Goal: Task Accomplishment & Management: Complete application form

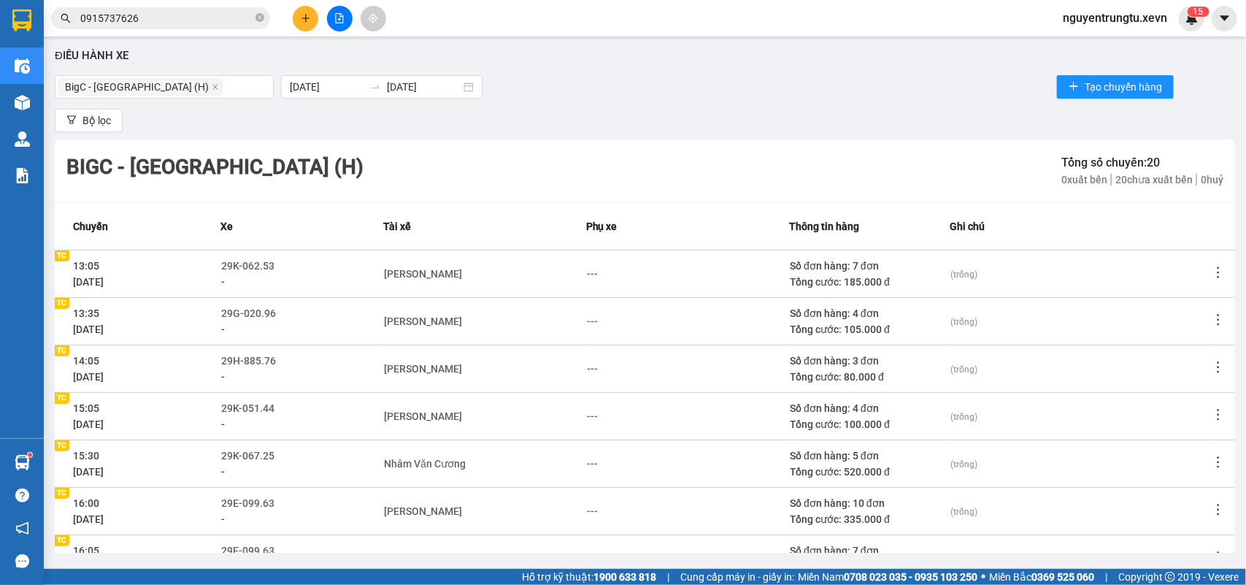
scroll to position [231, 0]
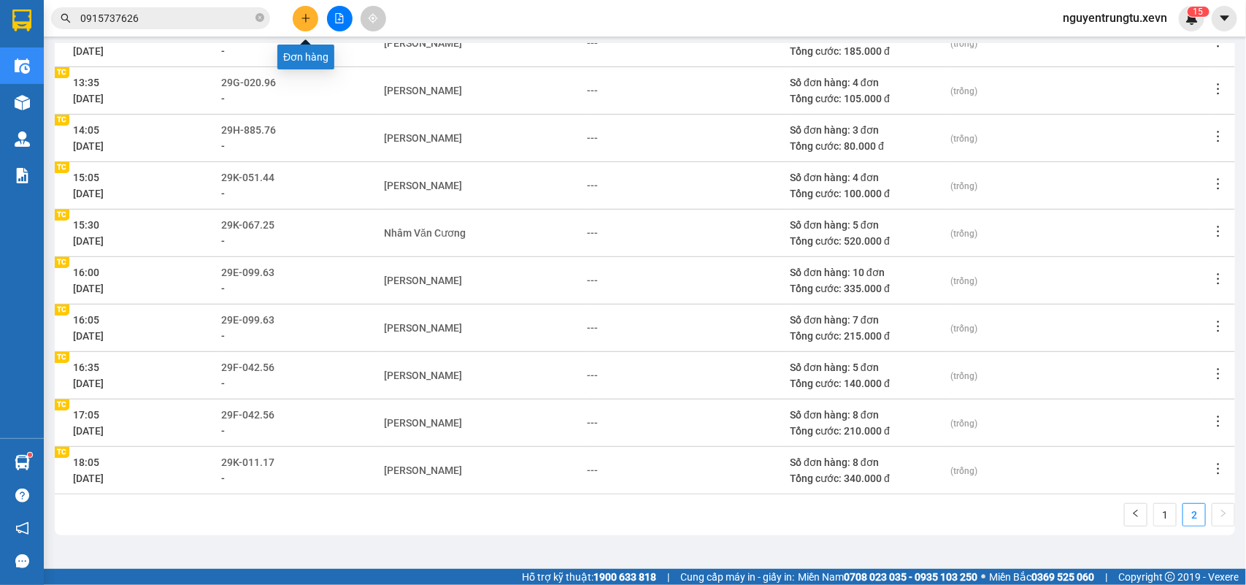
click at [302, 19] on icon "plus" at bounding box center [306, 18] width 10 height 10
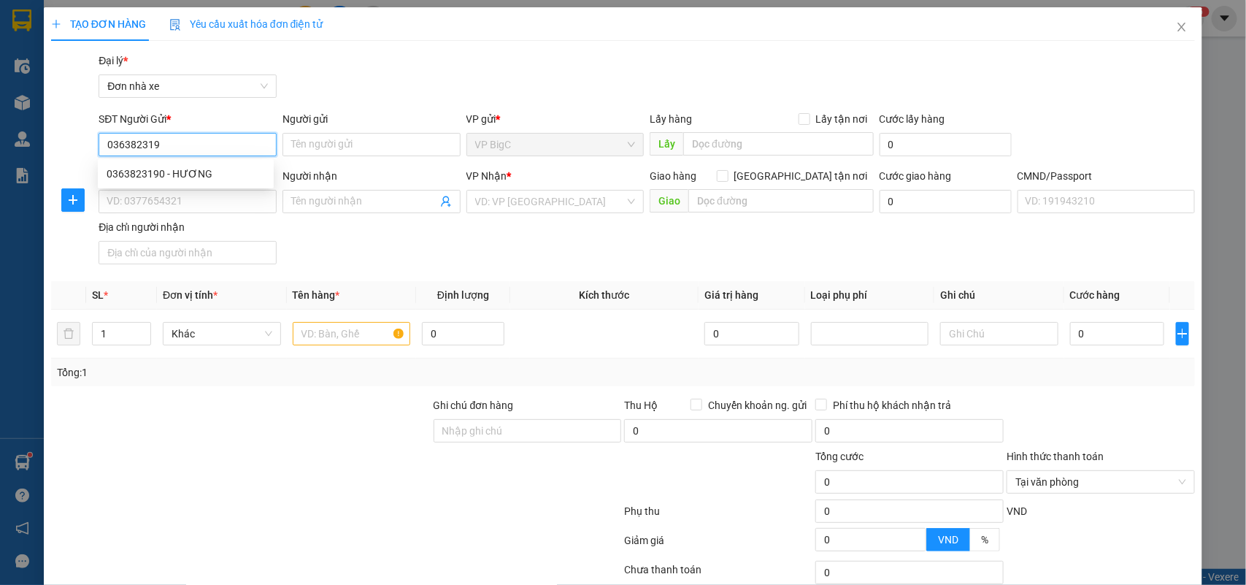
type input "0363823190"
click at [180, 169] on div "0363823190 - HƯƠNG" at bounding box center [186, 174] width 158 height 16
type input "HƯƠNG"
type input "0836504098"
type input "LỆ"
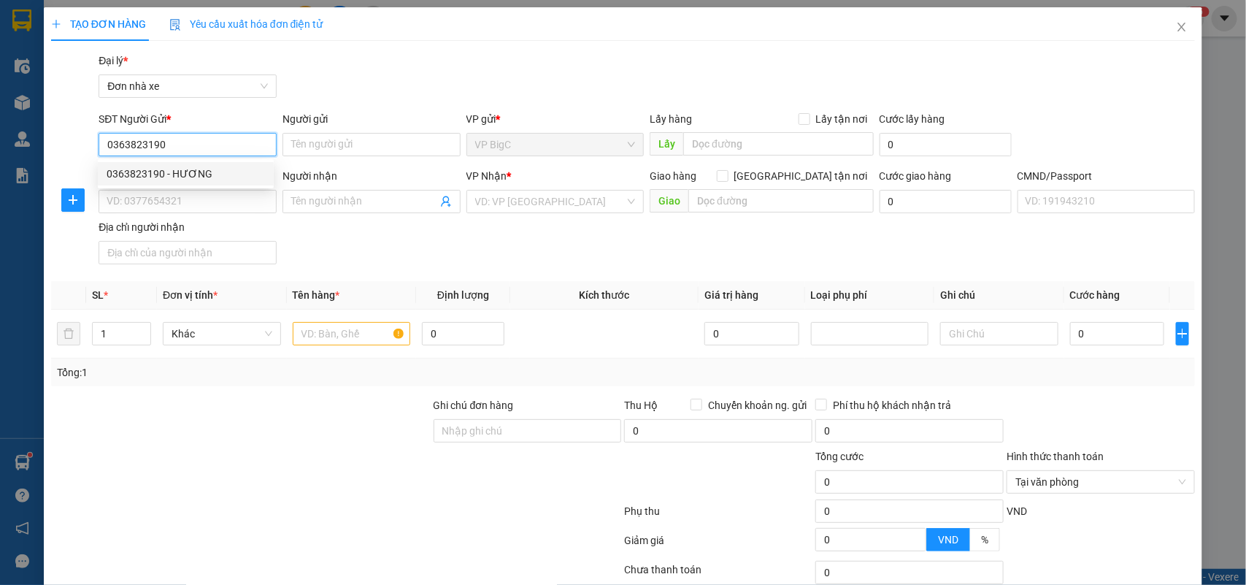
type input "036303010726 LÝ THU TRANG ĐOÀI ĐÔNG P. ĐÔNG A"
type input "0363823190"
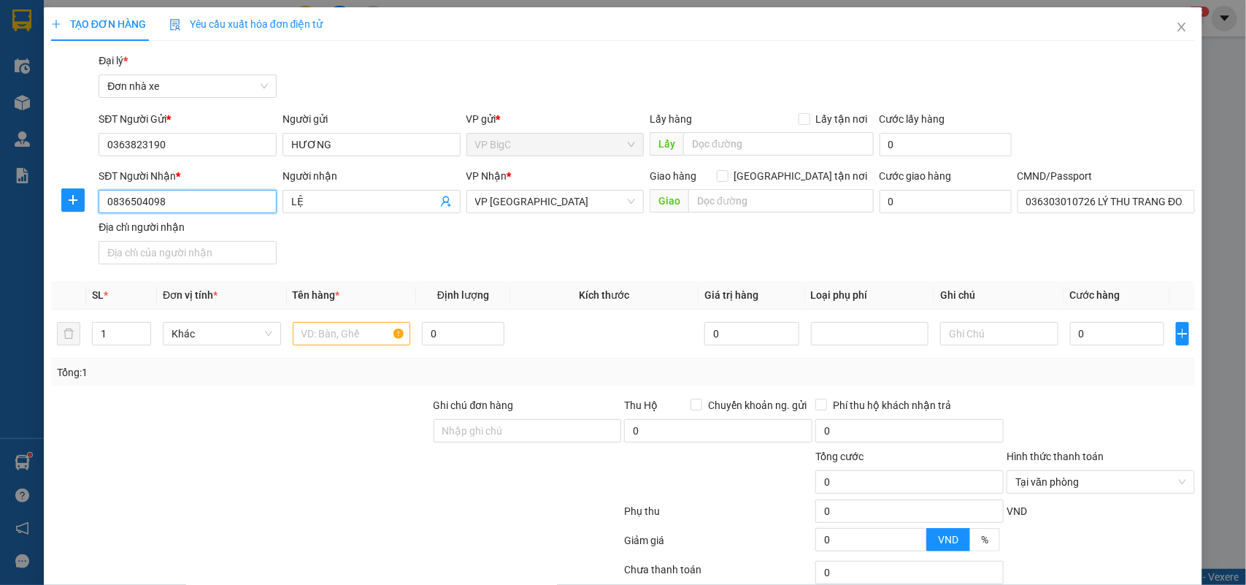
click at [0, 221] on div "TẠO ĐƠN HÀNG Yêu cầu xuất hóa đơn điện tử Transit Pickup Surcharge Ids Transit …" at bounding box center [623, 292] width 1246 height 585
type input "0912455594"
click at [202, 236] on div "0912455594 - [PERSON_NAME]" at bounding box center [186, 231] width 158 height 16
type input "NGỌC"
type input "[PERSON_NAME], 72/42 THỦY CƠ 2"
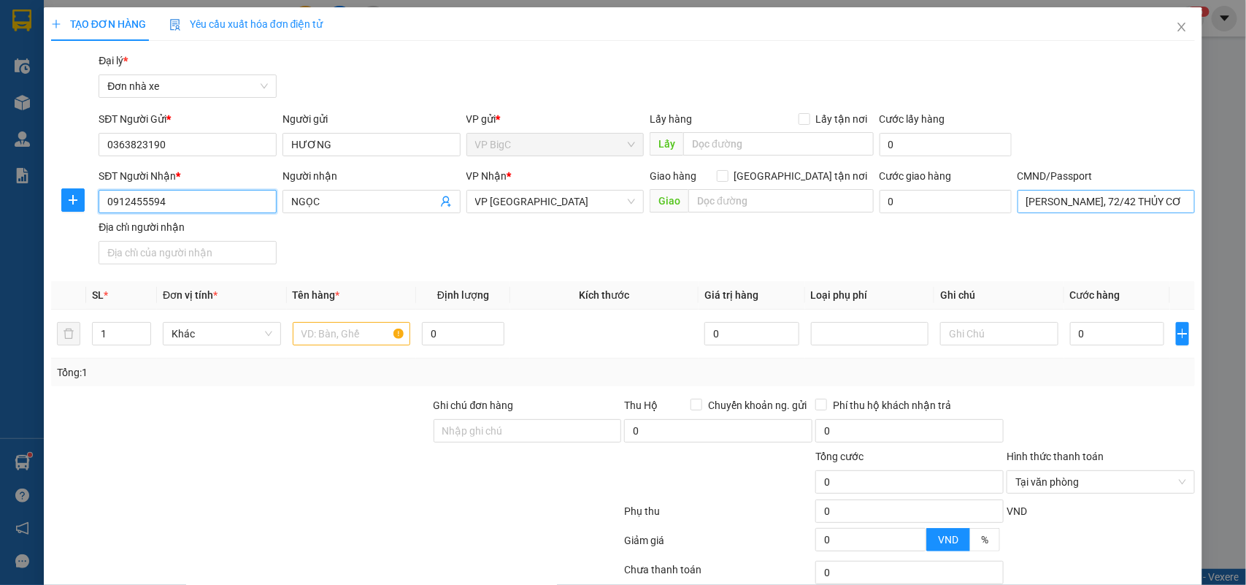
type input "0912455594"
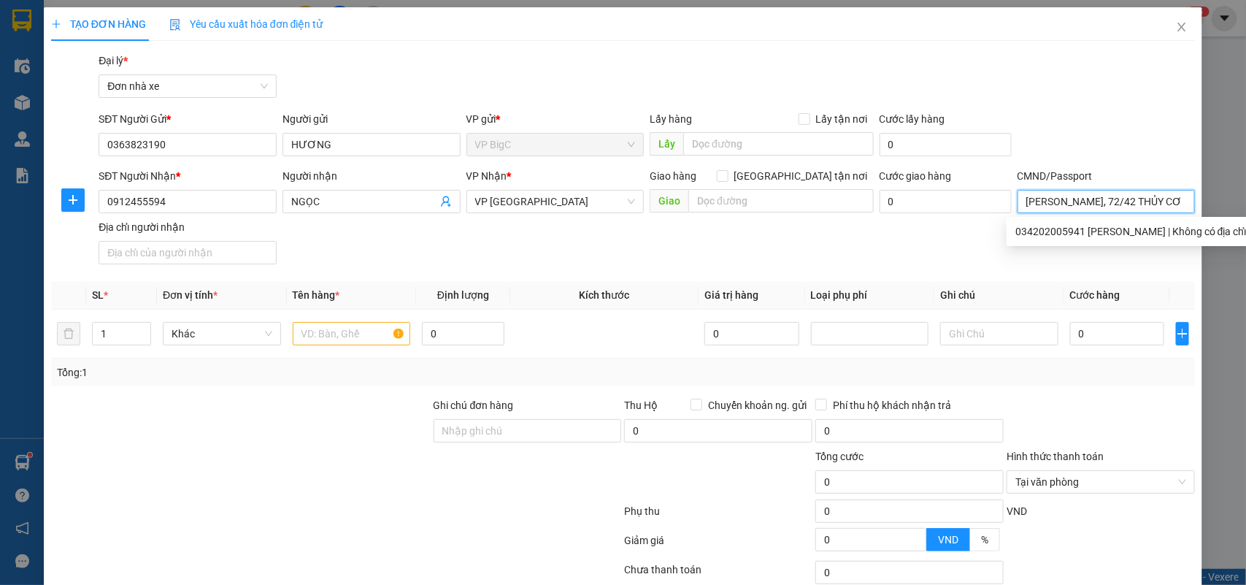
click at [1088, 191] on input "[PERSON_NAME], 72/42 THỦY CƠ 2" at bounding box center [1107, 201] width 178 height 23
click at [369, 323] on input "text" at bounding box center [352, 333] width 118 height 23
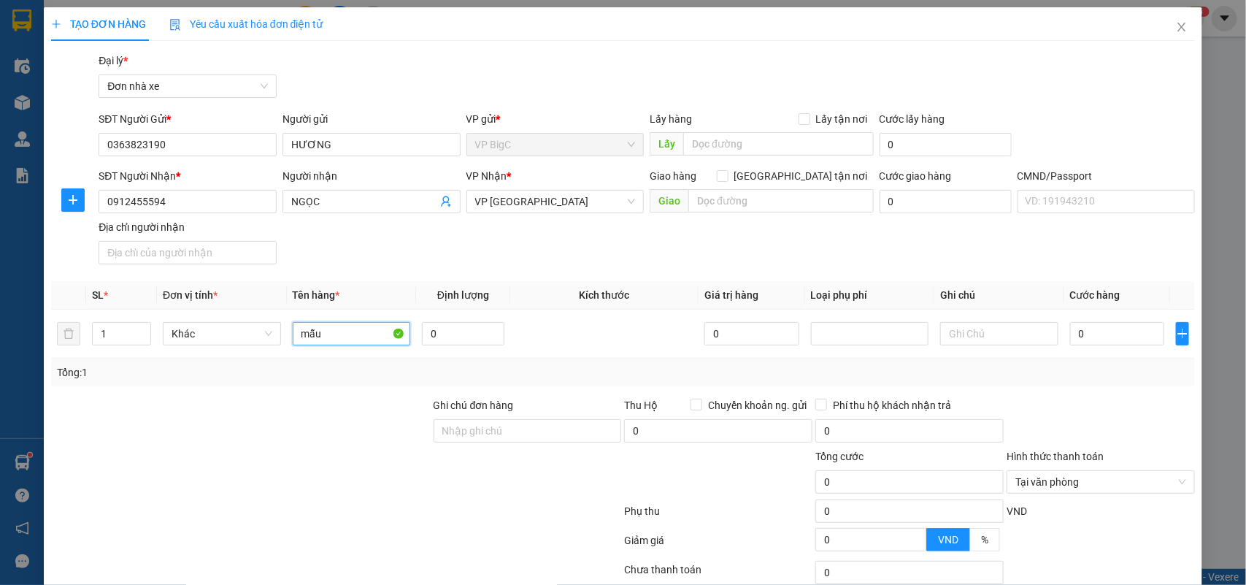
type input "mẫu"
click at [1095, 329] on input "0" at bounding box center [1117, 333] width 94 height 23
type input "2"
type input "25"
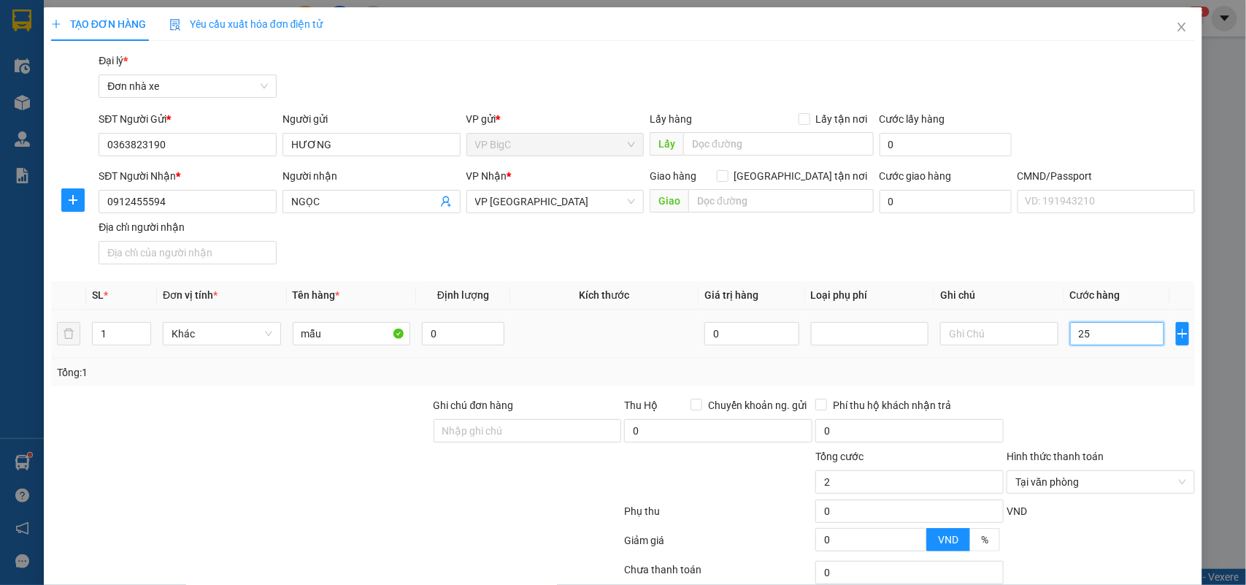
type input "25"
type input "25.000"
drag, startPoint x: 1086, startPoint y: 351, endPoint x: 1100, endPoint y: 391, distance: 42.5
click at [1086, 355] on td "25.000" at bounding box center [1118, 334] width 106 height 49
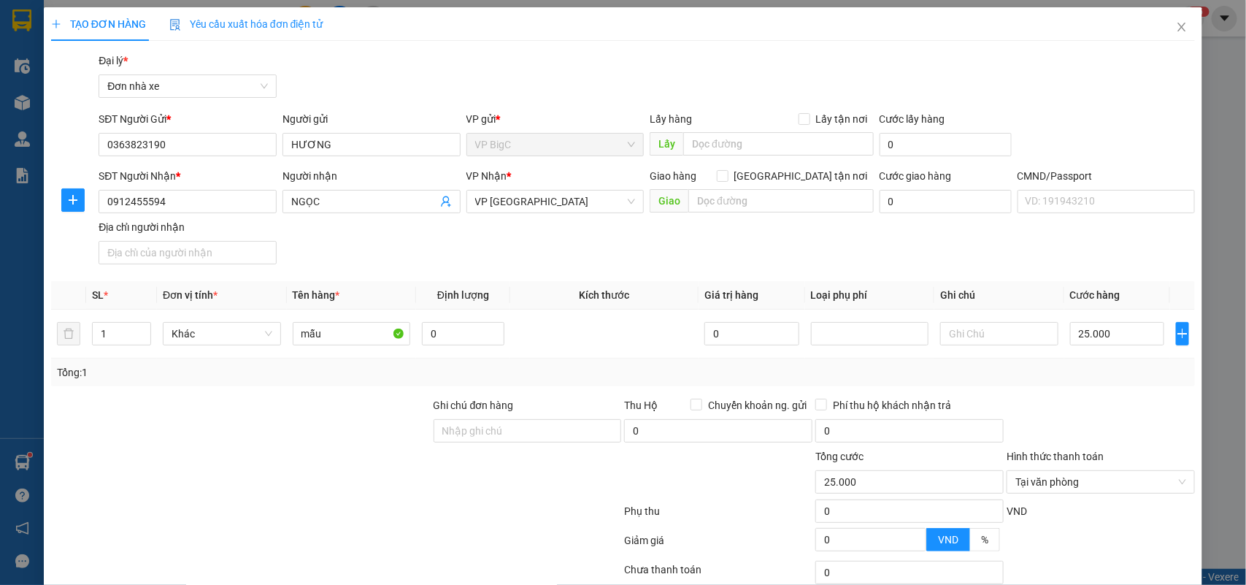
scroll to position [112, 0]
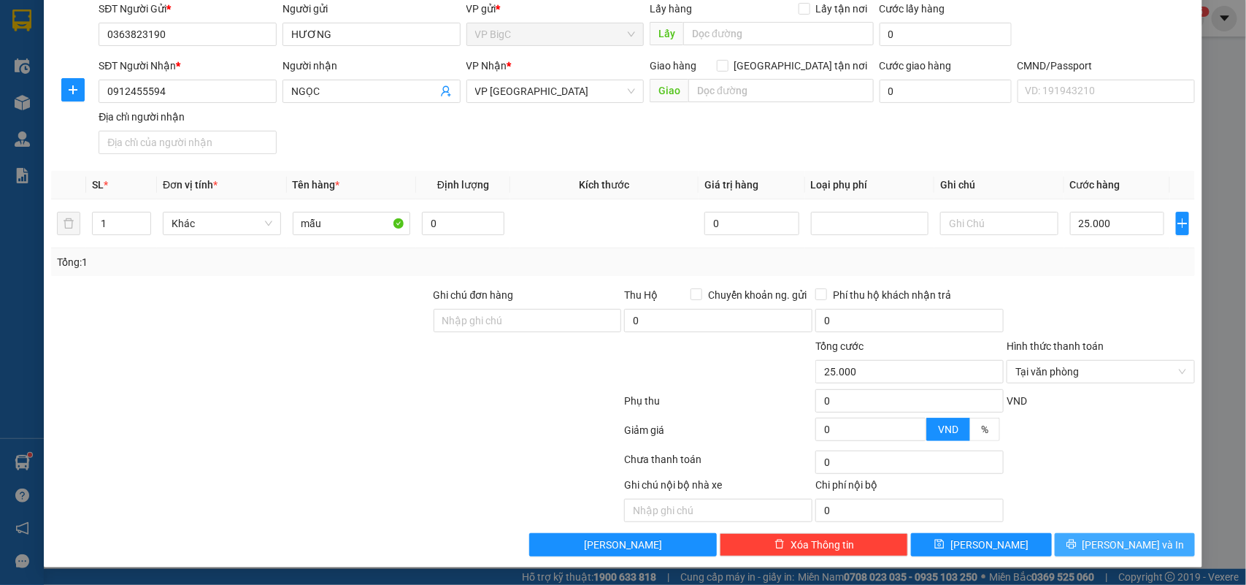
click at [1108, 548] on span "[PERSON_NAME] và In" at bounding box center [1134, 545] width 102 height 16
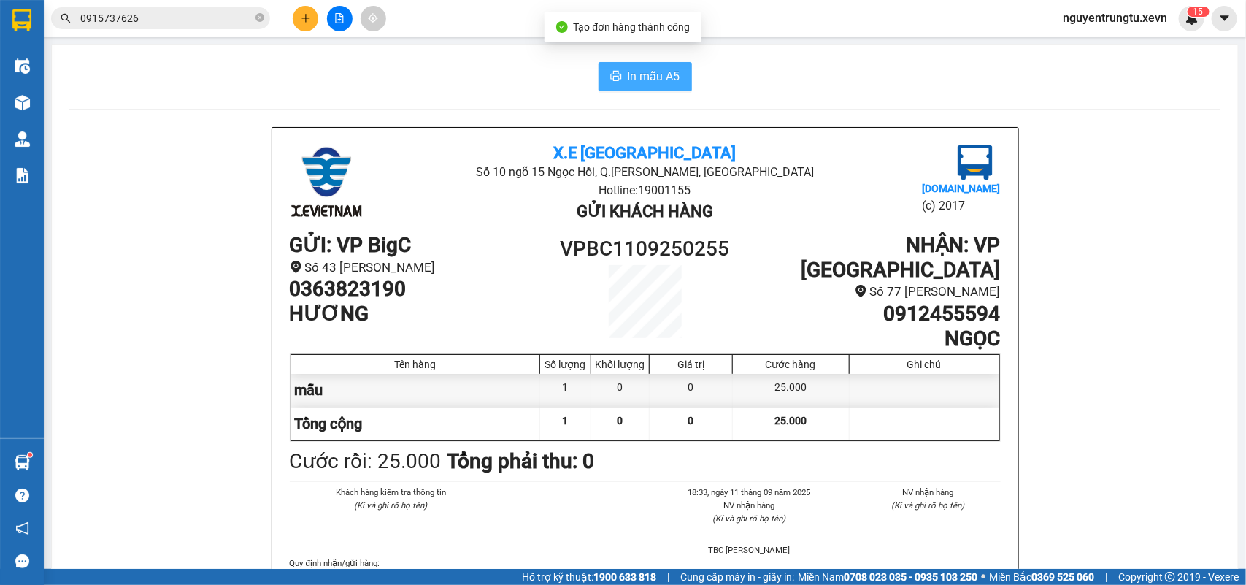
click at [613, 74] on icon "printer" at bounding box center [615, 76] width 11 height 10
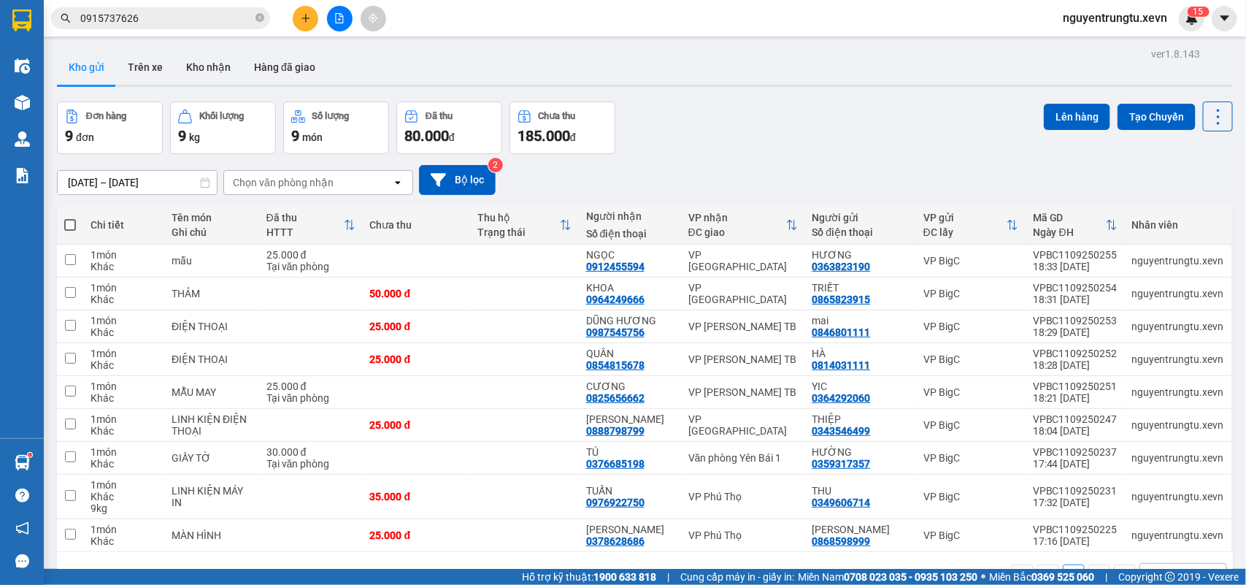
click at [301, 23] on button at bounding box center [306, 19] width 26 height 26
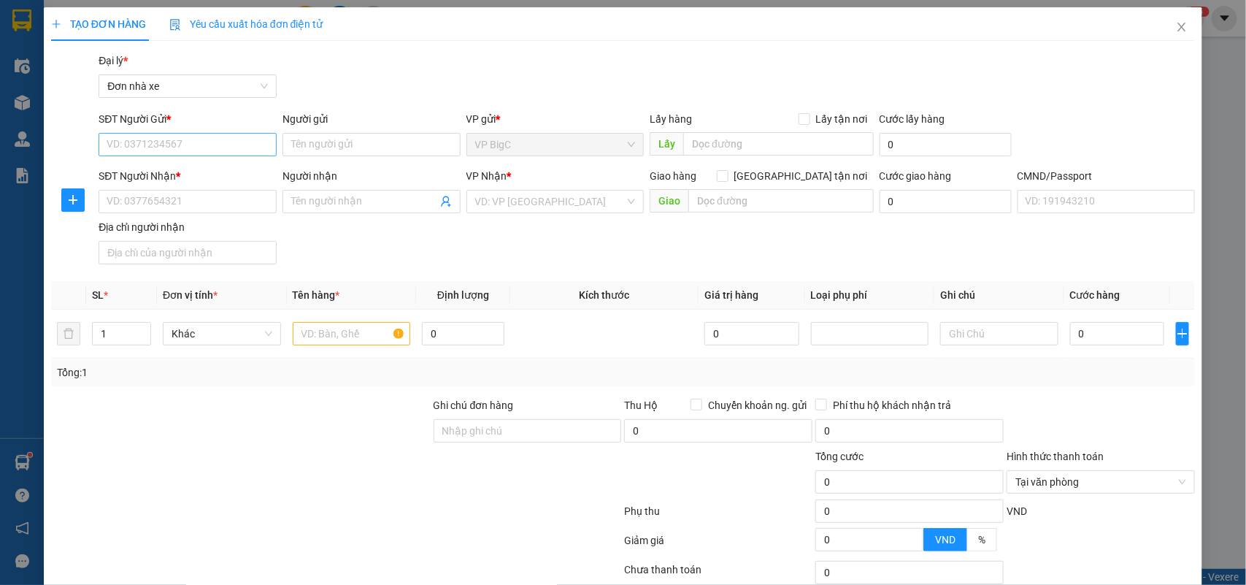
drag, startPoint x: 223, startPoint y: 157, endPoint x: 214, endPoint y: 150, distance: 11.5
click at [221, 156] on div "SĐT Người Gửi * VD: 0371234567" at bounding box center [188, 136] width 178 height 51
click at [208, 141] on input "SĐT Người Gửi *" at bounding box center [188, 144] width 178 height 23
type input "0855992667"
click at [337, 145] on input "Người gửi" at bounding box center [372, 144] width 178 height 23
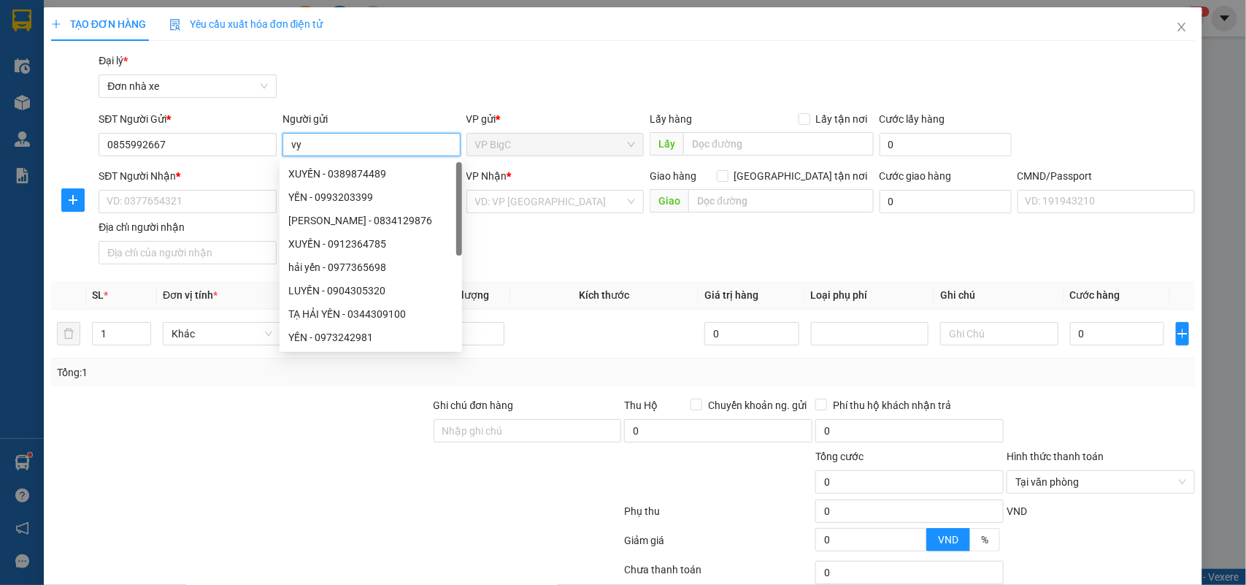
type input "vy"
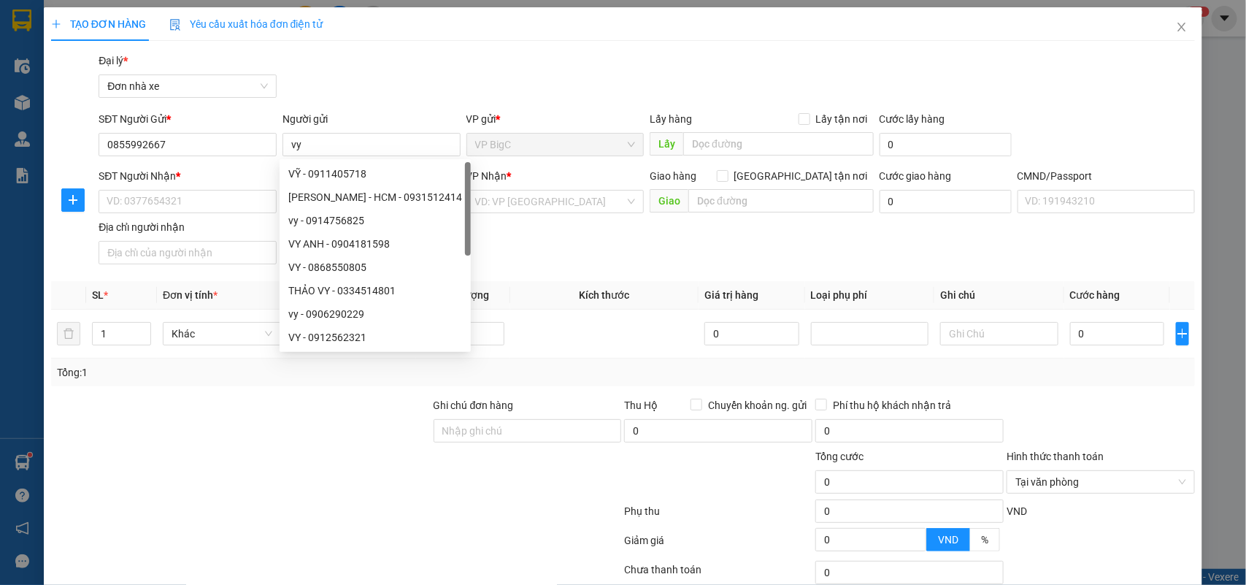
click at [150, 185] on div "SĐT Người Nhận *" at bounding box center [188, 179] width 178 height 22
click at [150, 191] on input "SĐT Người Nhận *" at bounding box center [188, 201] width 178 height 23
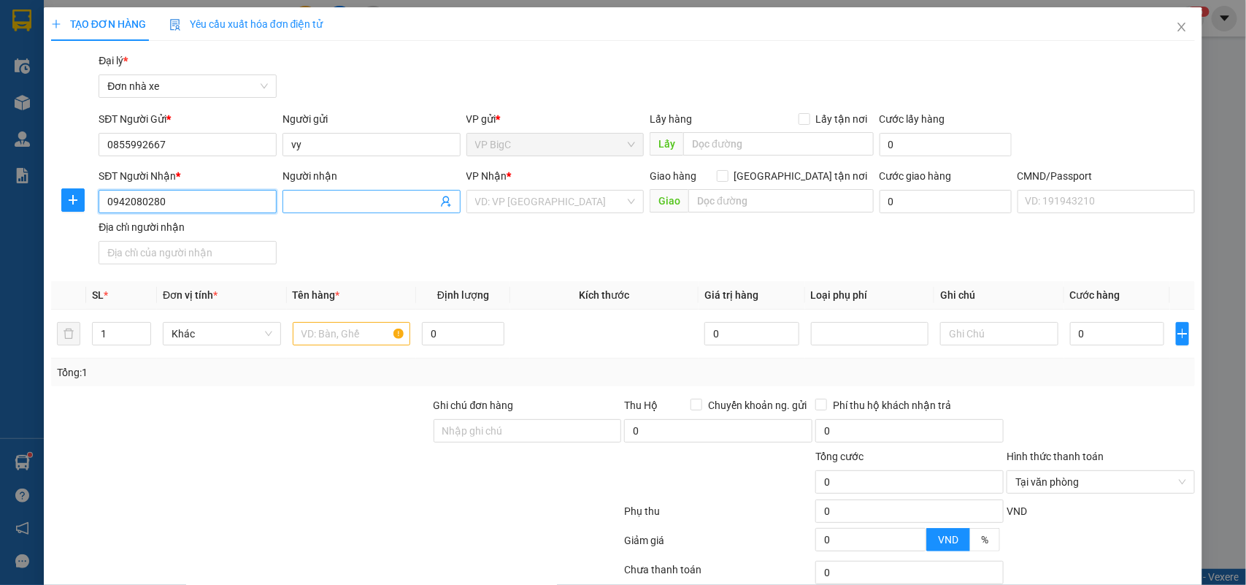
type input "0942080280"
type input "cường"
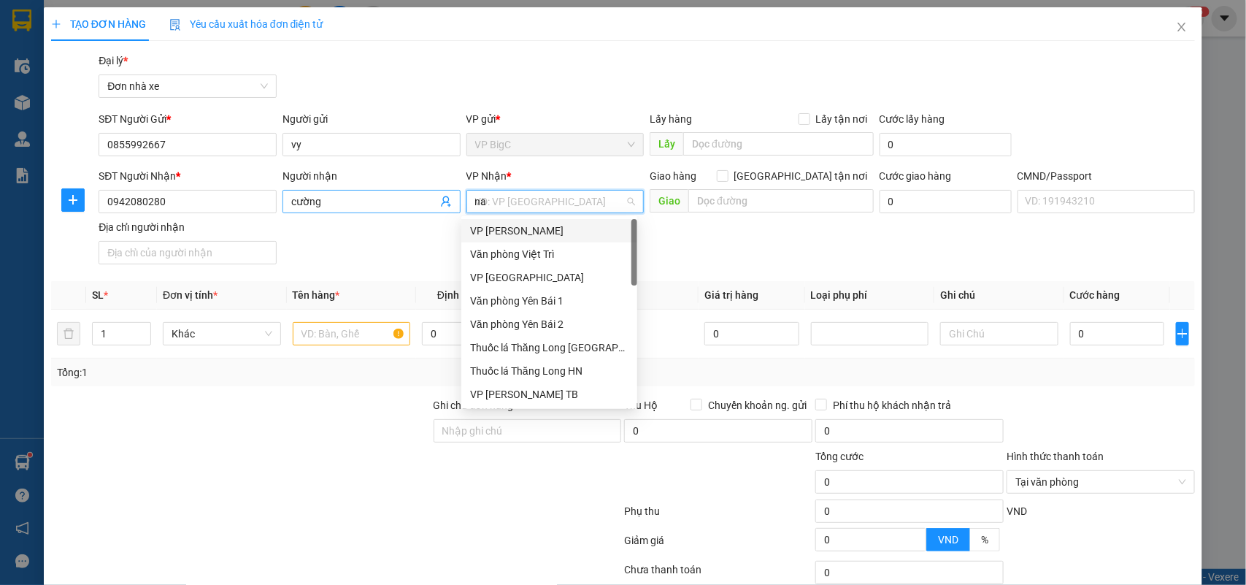
type input "nam"
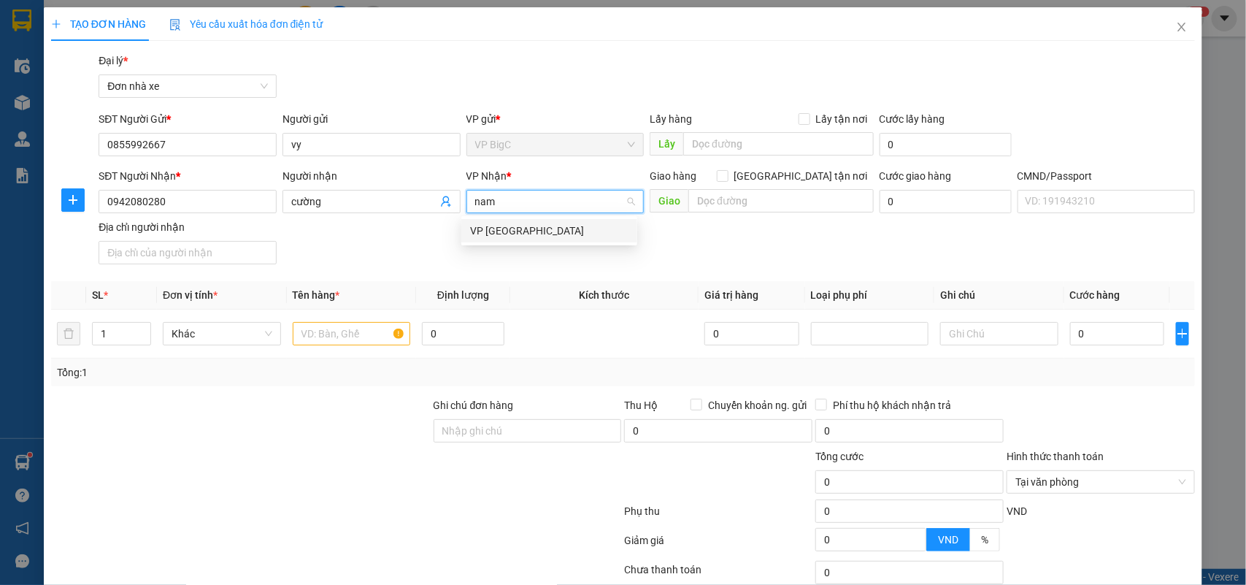
click at [499, 223] on div "VP [GEOGRAPHIC_DATA]" at bounding box center [549, 231] width 158 height 16
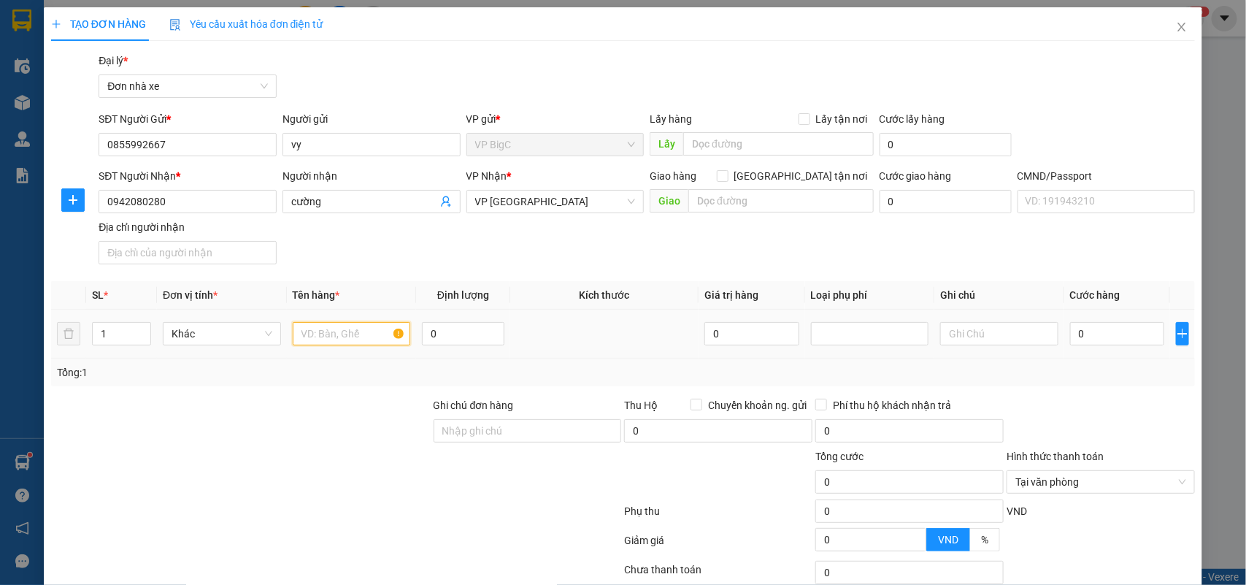
click at [315, 340] on input "text" at bounding box center [352, 333] width 118 height 23
type input "giấy tờ"
click at [1094, 332] on input "0" at bounding box center [1117, 333] width 94 height 23
type input "2"
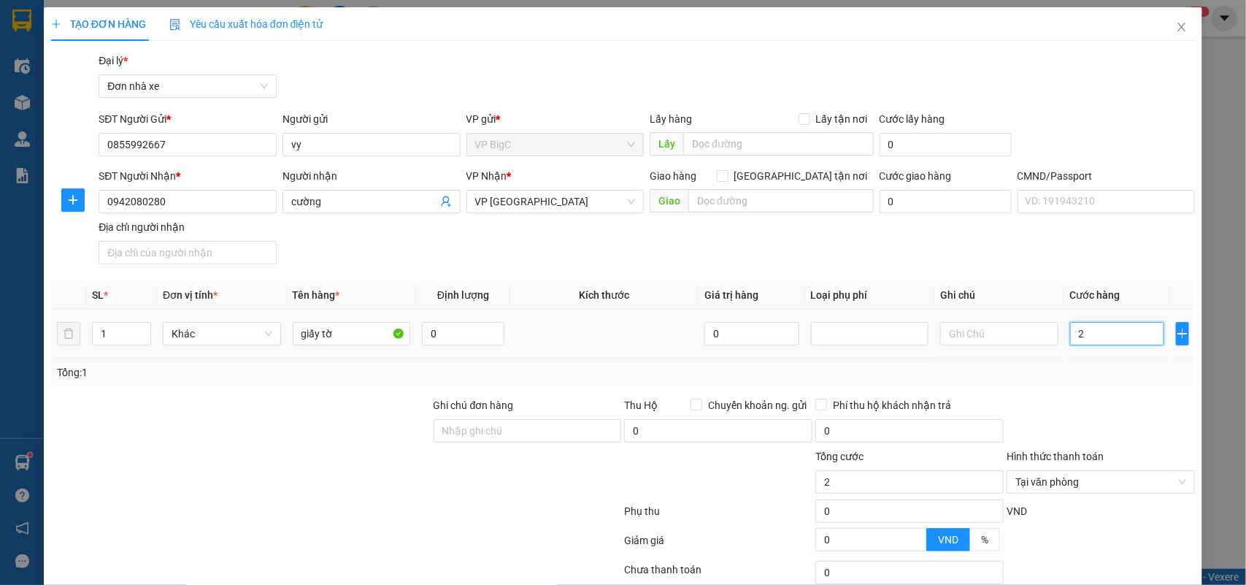
type input "20"
type input "20.000"
click at [1084, 272] on div "Transit Pickup Surcharge Ids Transit Deliver Surcharge Ids Transit Deliver Surc…" at bounding box center [623, 360] width 1145 height 614
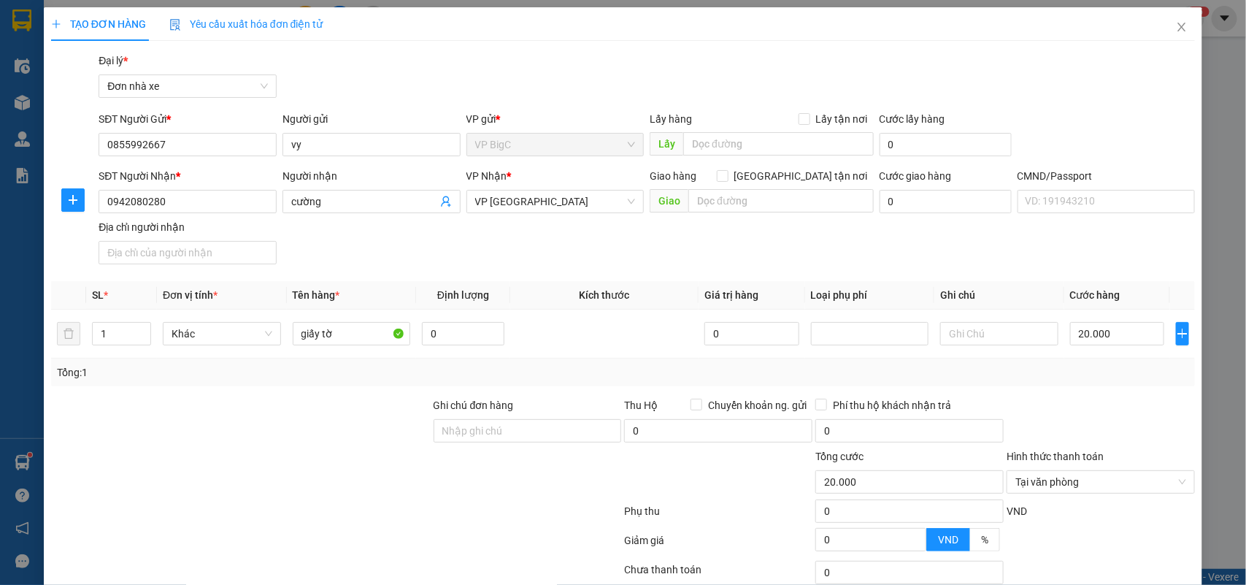
scroll to position [112, 0]
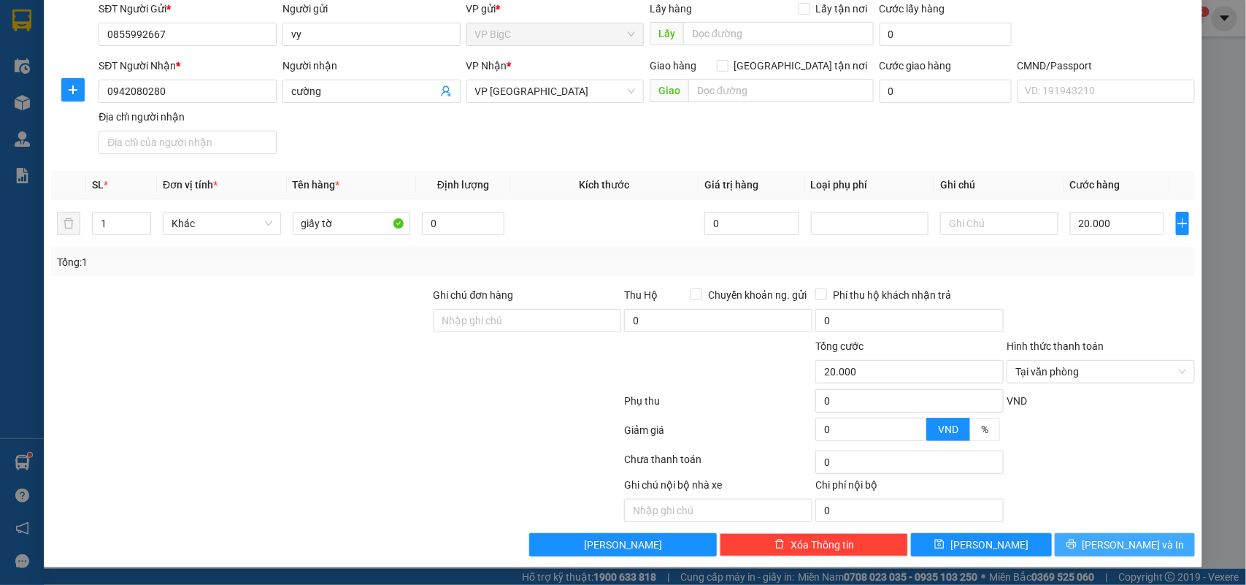
click at [1123, 540] on span "[PERSON_NAME] và In" at bounding box center [1134, 545] width 102 height 16
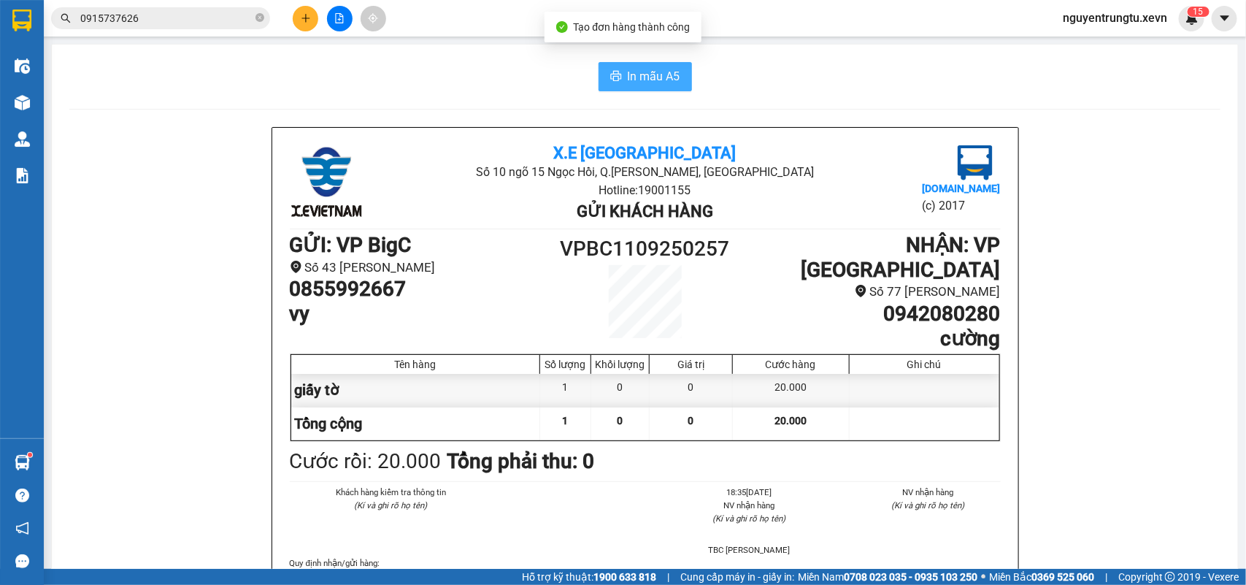
click at [634, 85] on span "In mẫu A5" at bounding box center [654, 76] width 53 height 18
